Goal: Information Seeking & Learning: Learn about a topic

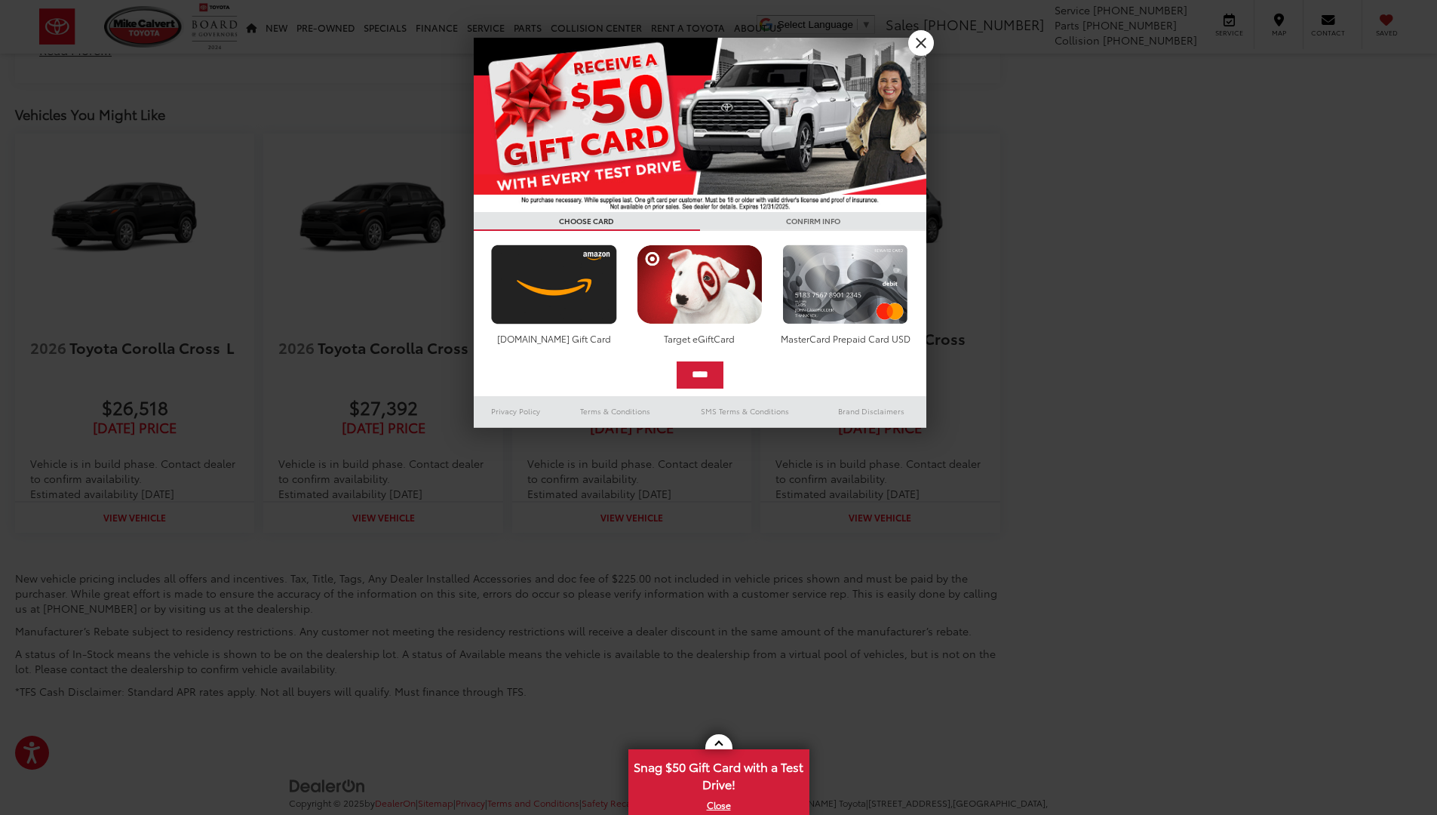
scroll to position [2099, 0]
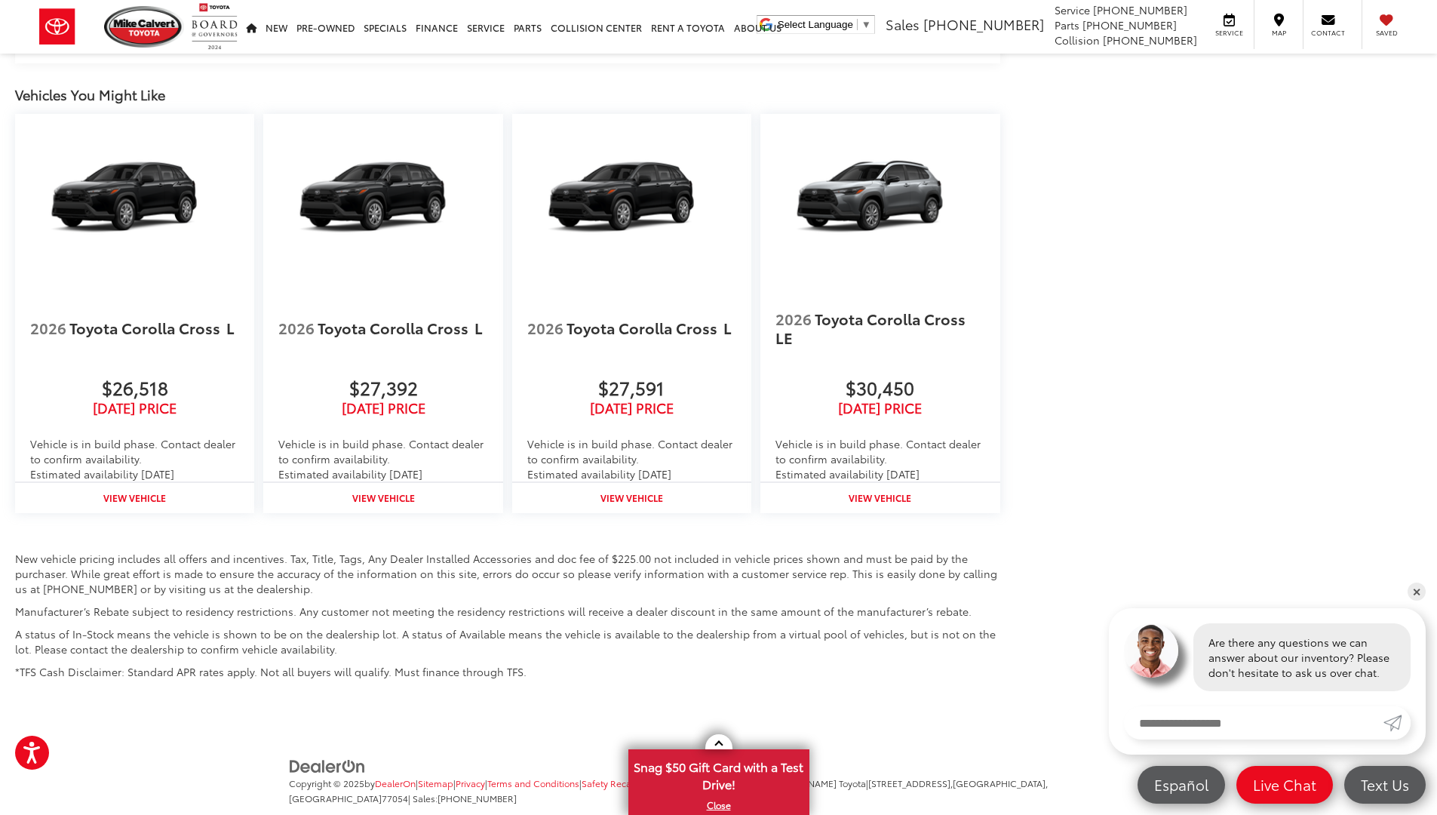
scroll to position [2034, 0]
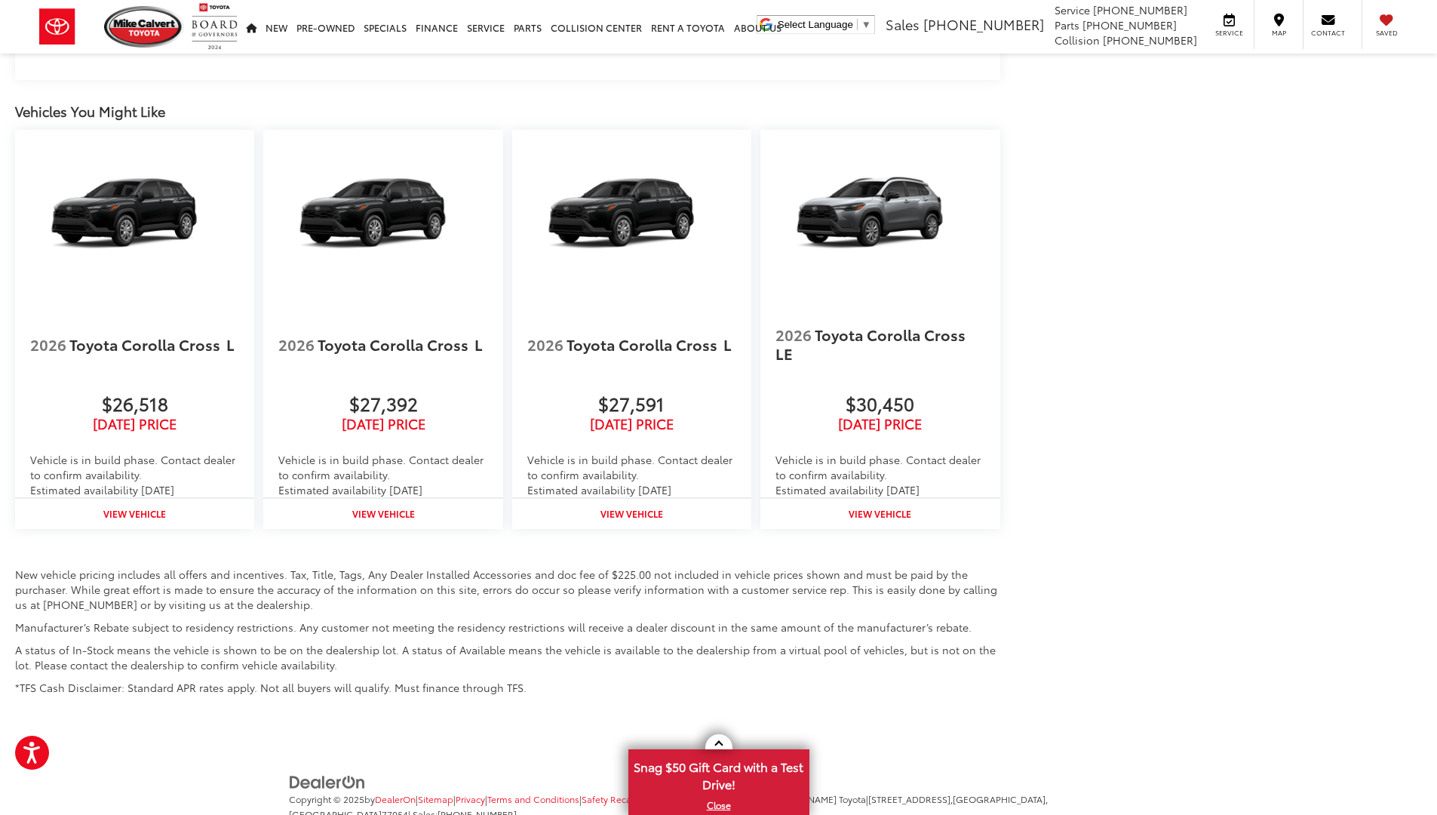
scroll to position [2087, 0]
